Goal: Information Seeking & Learning: Learn about a topic

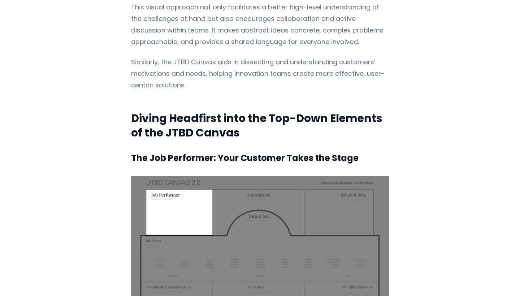
scroll to position [884, 0]
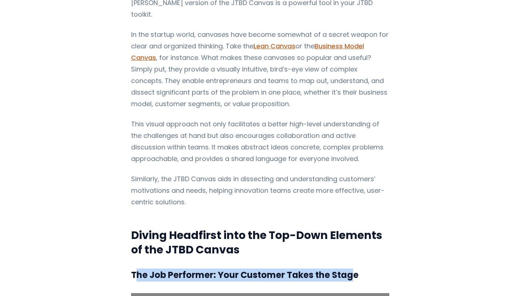
drag, startPoint x: 133, startPoint y: 272, endPoint x: 349, endPoint y: 272, distance: 216.7
click at [349, 272] on h3 "The Job Performer: Your Customer Takes the Stage" at bounding box center [260, 275] width 258 height 13
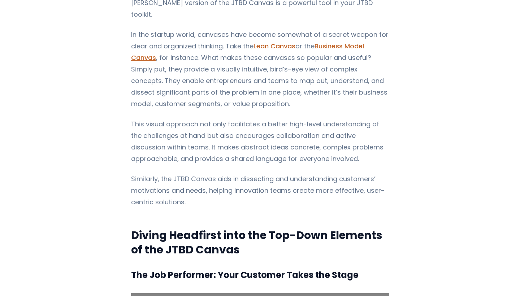
click at [358, 270] on h3 "The Job Performer: Your Customer Takes the Stage" at bounding box center [260, 275] width 258 height 13
drag, startPoint x: 358, startPoint y: 270, endPoint x: 74, endPoint y: 276, distance: 283.9
click at [144, 270] on h3 "The Job Performer: Your Customer Takes the Stage" at bounding box center [260, 275] width 258 height 13
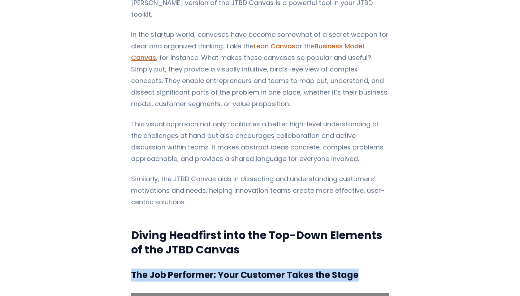
drag, startPoint x: 126, startPoint y: 269, endPoint x: 464, endPoint y: 268, distance: 338.0
copy h3 "The Job Performer: Your Customer Takes the Stage"
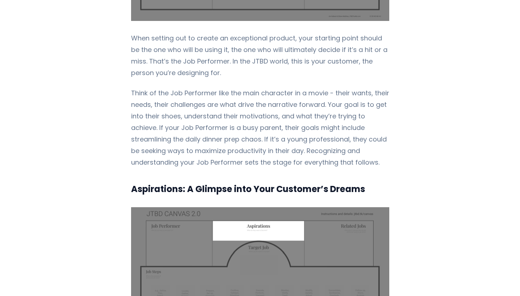
scroll to position [1349, 0]
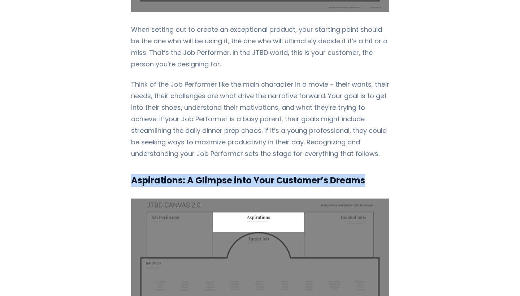
drag, startPoint x: 127, startPoint y: 182, endPoint x: 382, endPoint y: 178, distance: 255.3
click at [382, 179] on h3 "Aspirations: A Glimpse into Your Customer’s Dreams" at bounding box center [260, 180] width 258 height 13
copy h3 "Aspirations: A Glimpse into Your Customer’s Dreams"
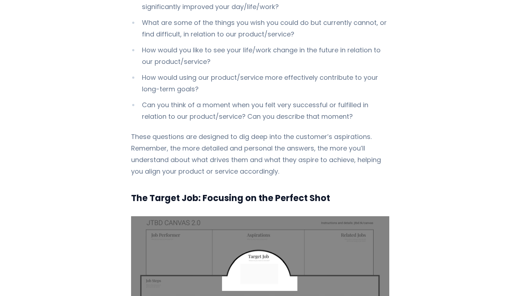
scroll to position [2008, 0]
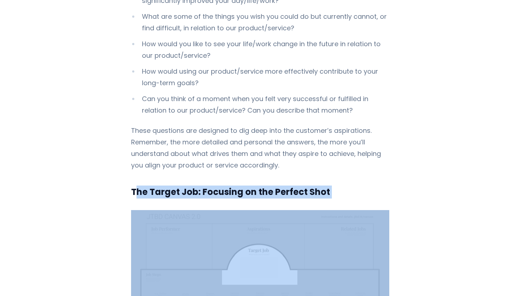
drag, startPoint x: 130, startPoint y: 181, endPoint x: 356, endPoint y: 190, distance: 227.0
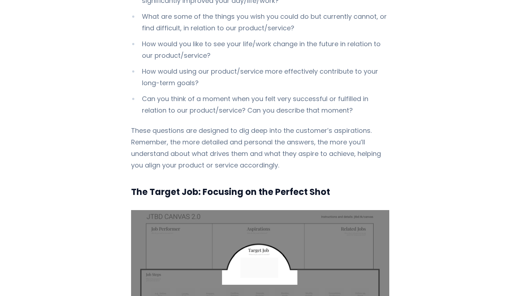
click at [346, 186] on h3 "The Target Job: Focusing on the Perfect Shot" at bounding box center [260, 192] width 258 height 13
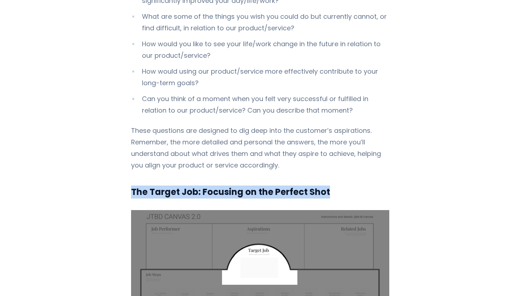
drag, startPoint x: 344, startPoint y: 182, endPoint x: 104, endPoint y: 187, distance: 240.2
copy h3 "The Target Job: Focusing on the Perfect Shot"
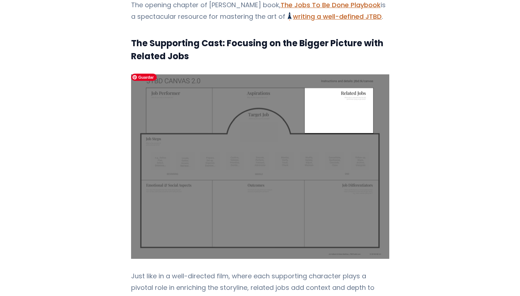
scroll to position [2678, 0]
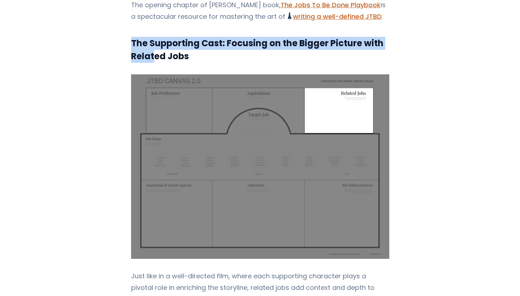
drag, startPoint x: 125, startPoint y: 37, endPoint x: 149, endPoint y: 48, distance: 27.2
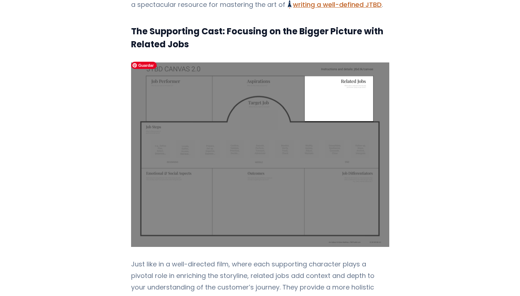
scroll to position [2689, 0]
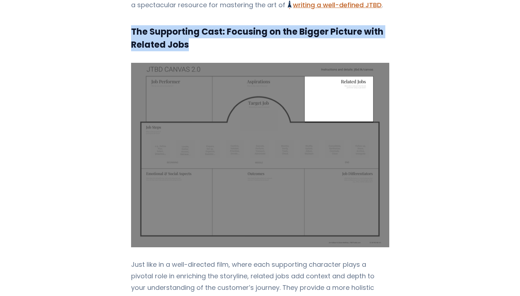
drag, startPoint x: 219, startPoint y: 39, endPoint x: 108, endPoint y: 22, distance: 112.6
copy h3 "The Supporting Cast: Focusing on the Bigger Picture with Related Jobs"
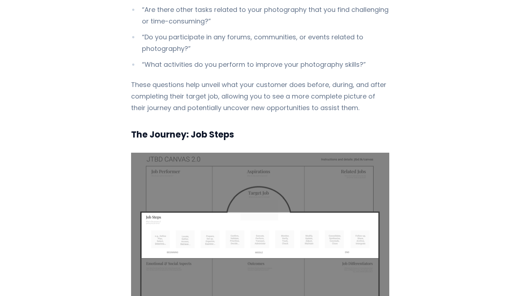
scroll to position [3370, 0]
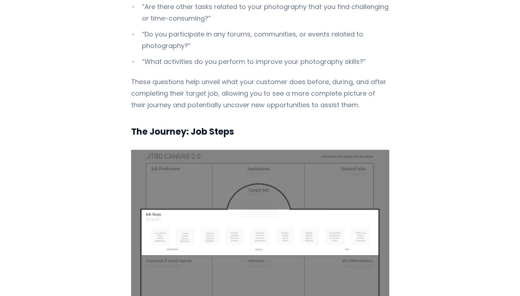
click at [173, 127] on h3 "The Journey: Job Steps" at bounding box center [260, 131] width 258 height 13
drag, startPoint x: 113, startPoint y: 125, endPoint x: 265, endPoint y: 122, distance: 152.1
copy h3 "The Journey: Job Steps"
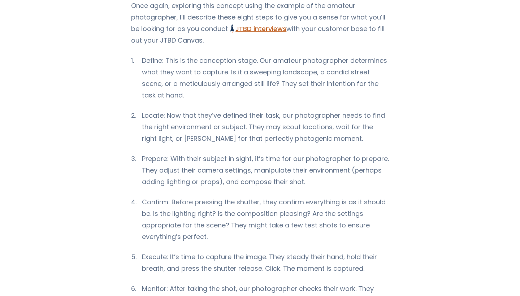
scroll to position [3808, 0]
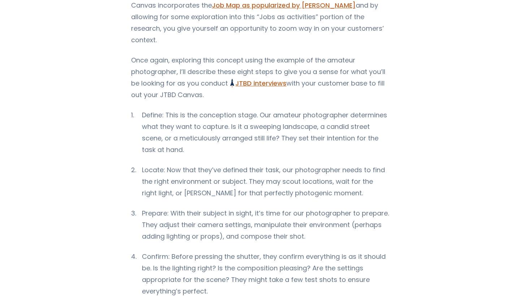
click at [136, 82] on p "Once again, exploring this concept using the example of the amateur photographe…" at bounding box center [260, 78] width 258 height 46
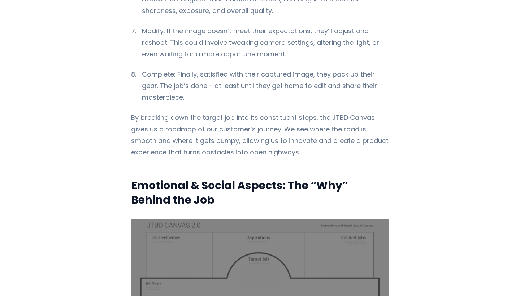
scroll to position [4104, 0]
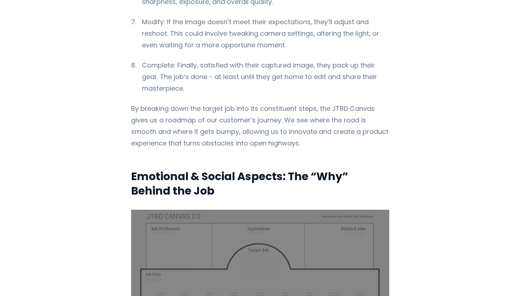
click at [241, 169] on h2 "Emotional & Social Aspects: The “Why” Behind the Job" at bounding box center [260, 183] width 258 height 29
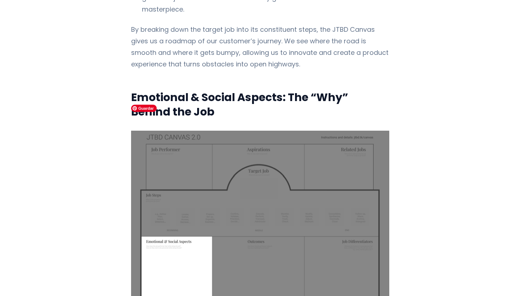
scroll to position [4185, 0]
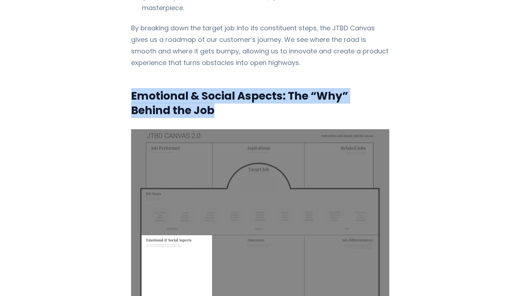
drag, startPoint x: 125, startPoint y: 66, endPoint x: 170, endPoint y: 84, distance: 48.4
copy h2 "Emotional & Social Aspects: The “Why” Behind the Job"
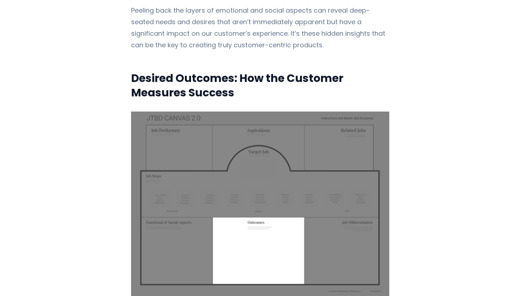
scroll to position [4992, 0]
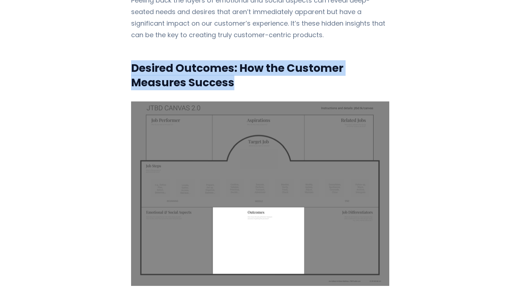
drag, startPoint x: 129, startPoint y: 43, endPoint x: 254, endPoint y: 58, distance: 125.8
click at [254, 61] on h2 "Desired Outcomes: How the Customer Measures Success" at bounding box center [260, 75] width 258 height 29
copy h2 "Desired Outcomes: How the Customer Measures Success"
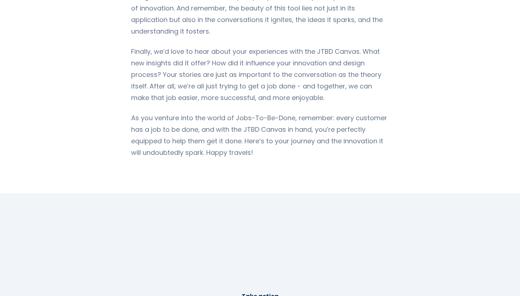
scroll to position [6108, 0]
